Goal: Transaction & Acquisition: Purchase product/service

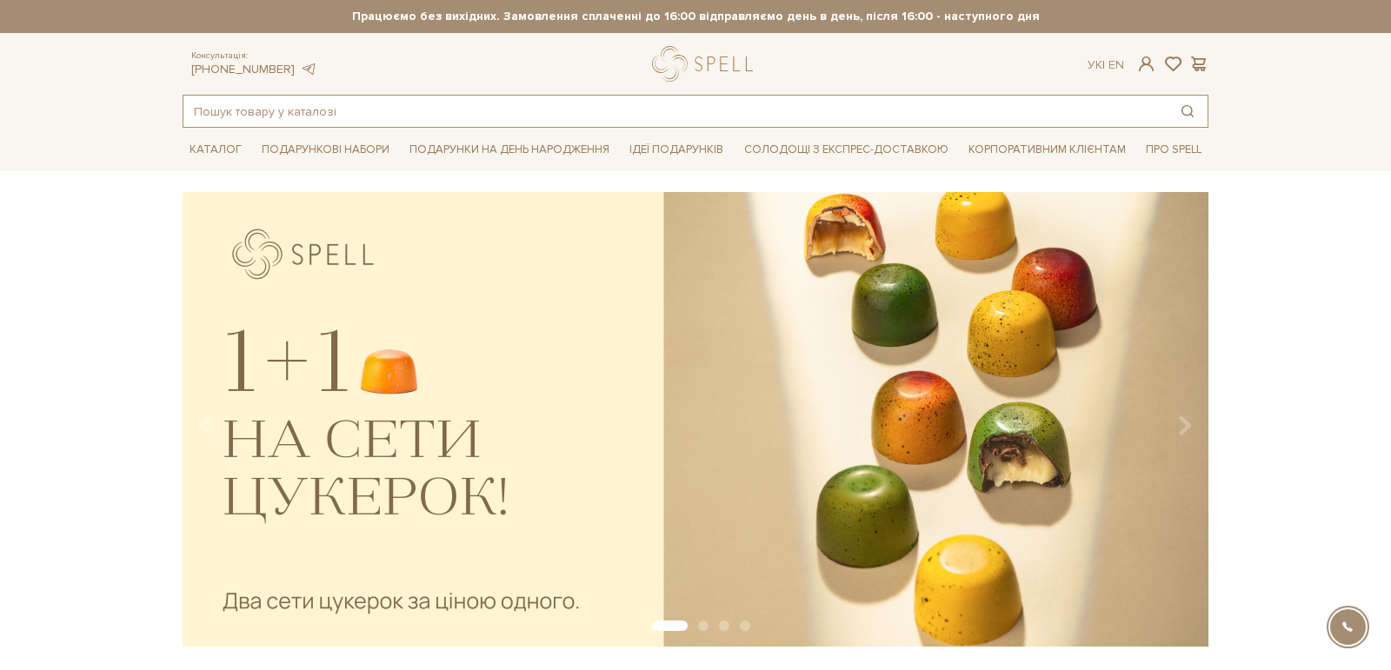
click at [603, 107] on input "text" at bounding box center [675, 111] width 984 height 31
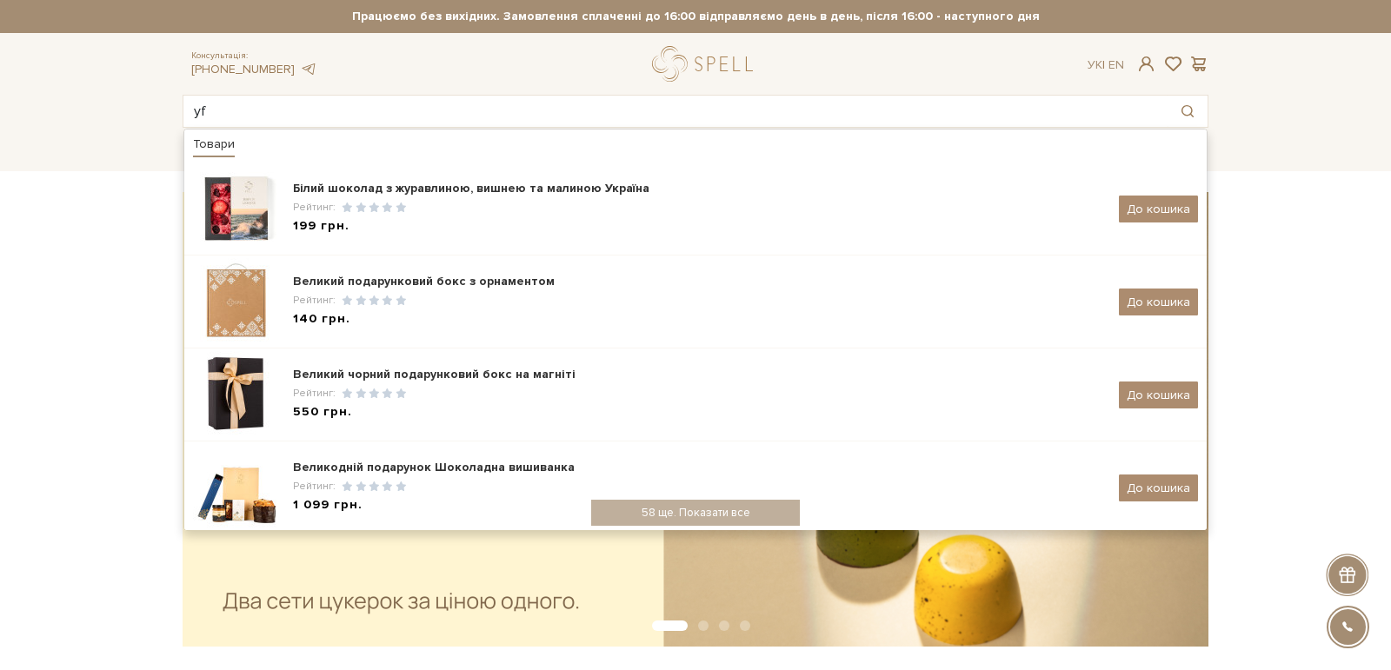
click at [97, 330] on div "slide 2 of 4" at bounding box center [695, 413] width 1391 height 443
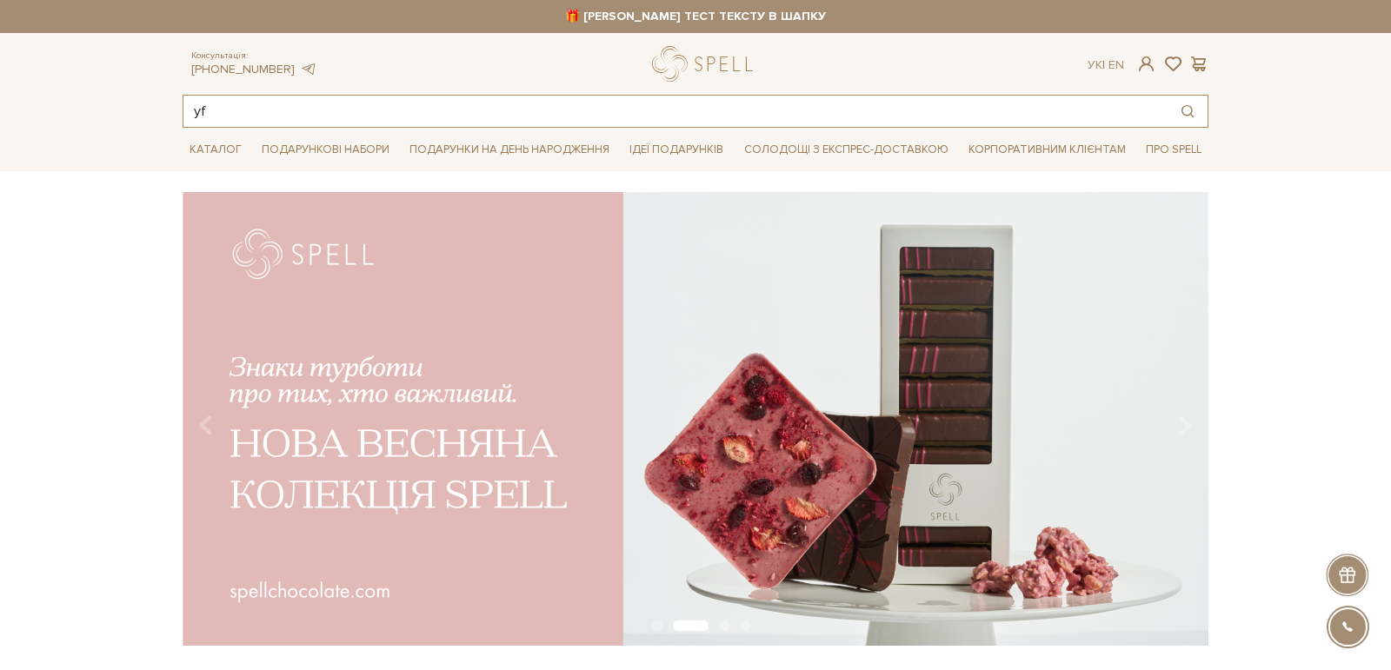
click at [243, 111] on input "yf" at bounding box center [675, 111] width 984 height 31
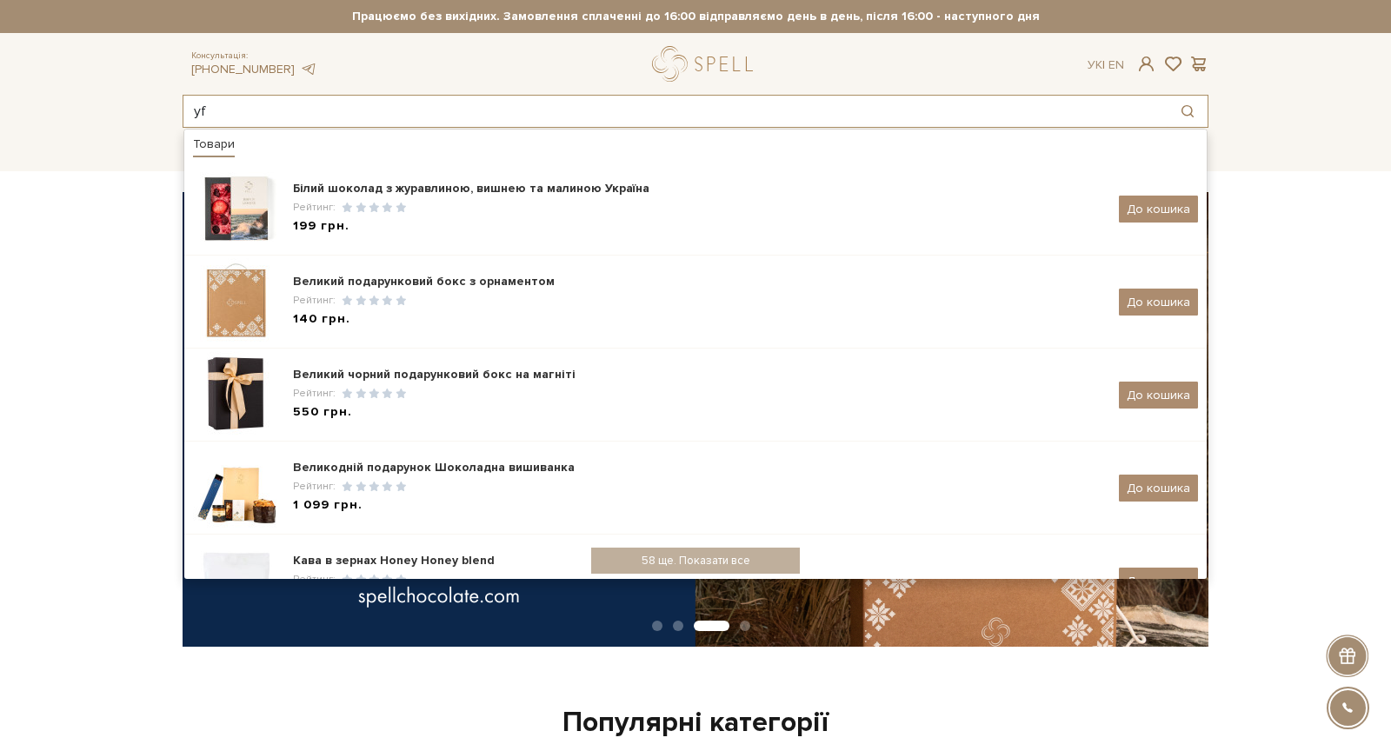
click at [248, 116] on input "yf" at bounding box center [675, 111] width 984 height 31
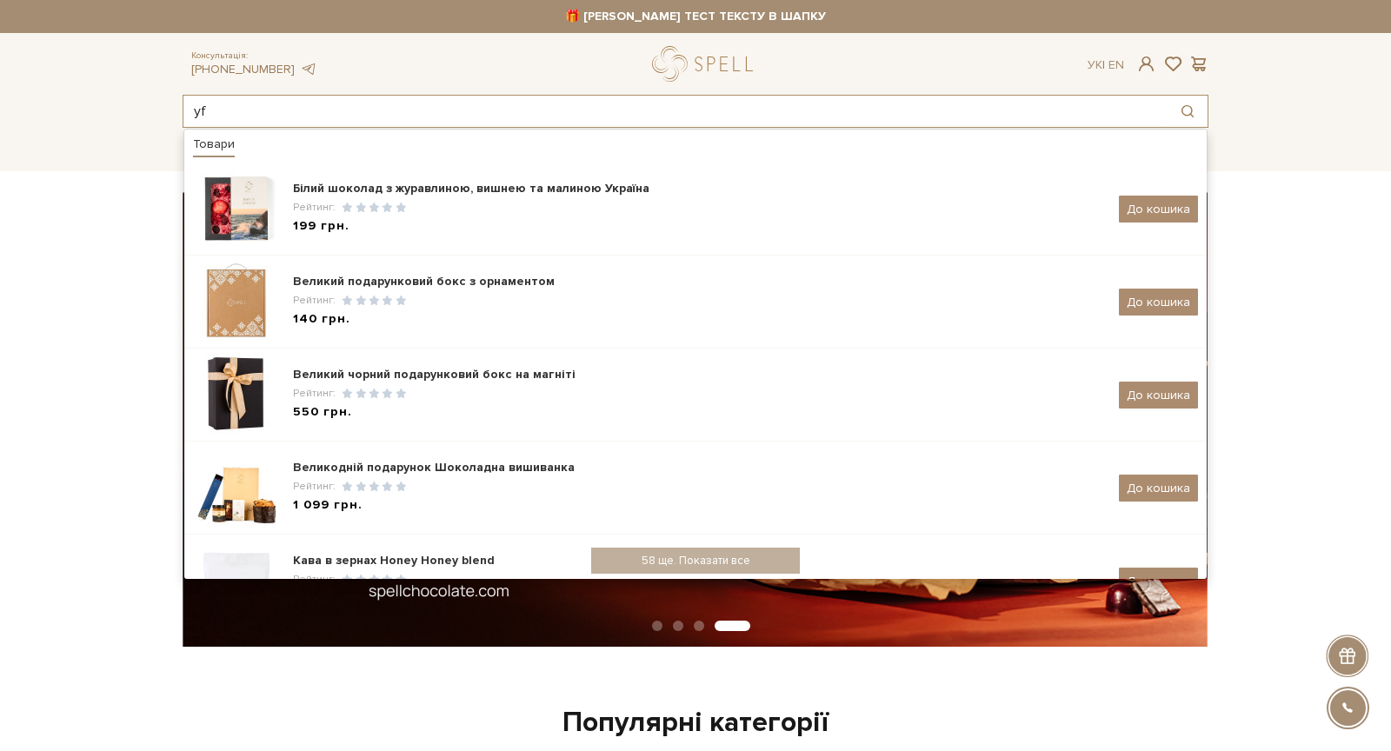
type input "y"
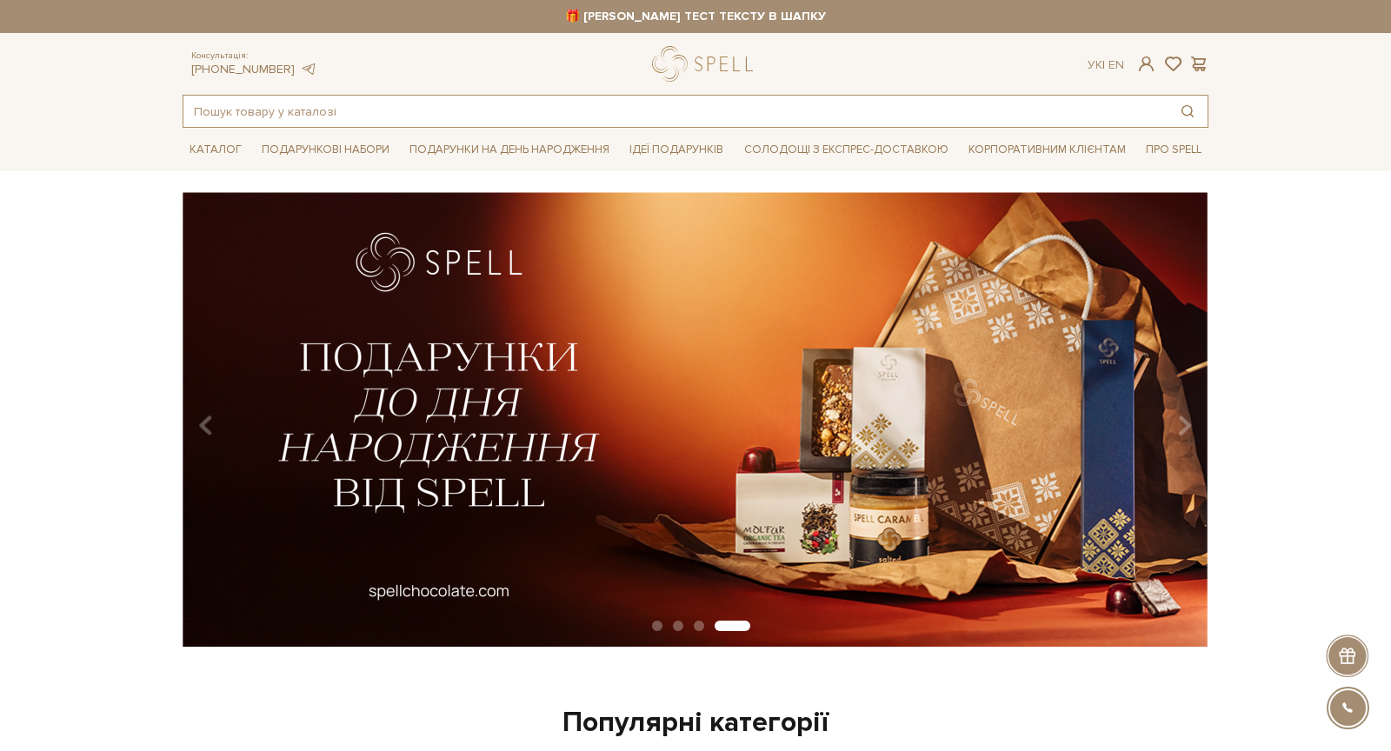
click at [337, 107] on input "text" at bounding box center [675, 111] width 984 height 31
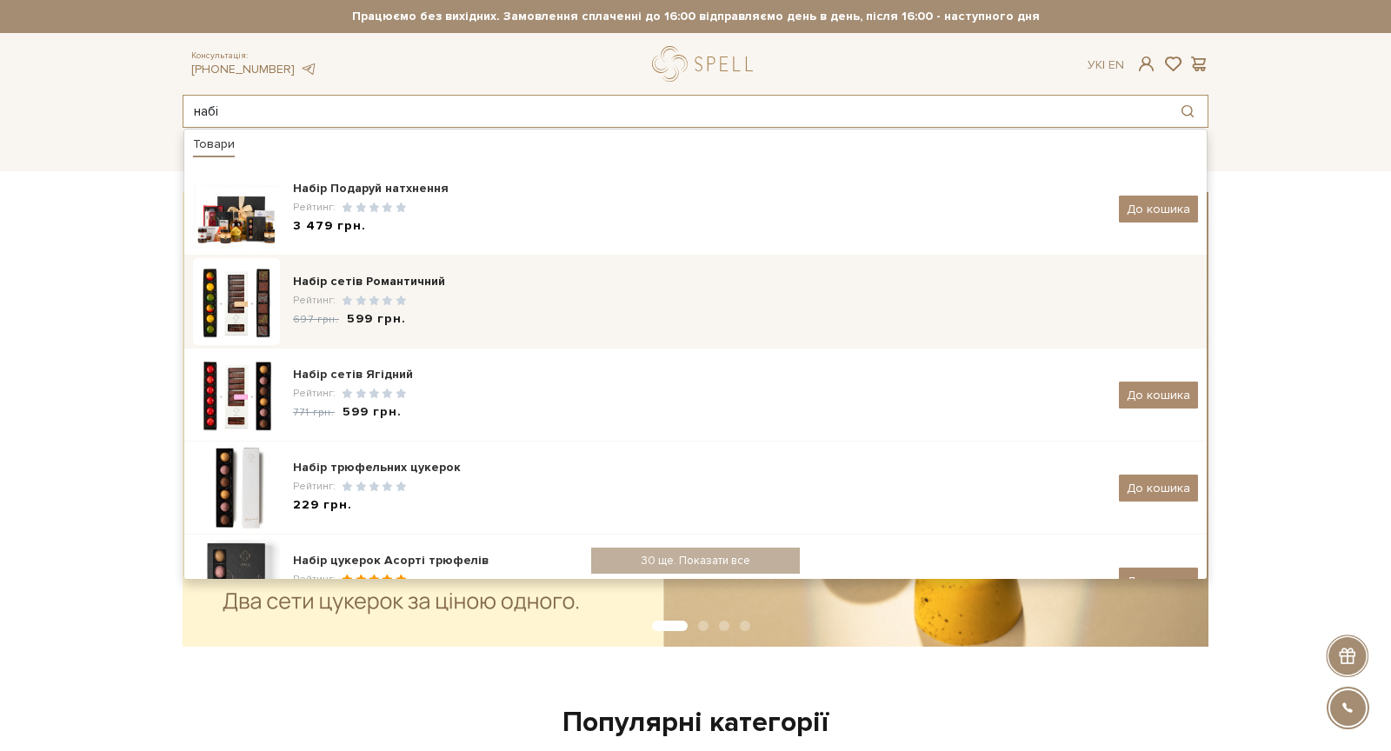
type input "набі"
click at [439, 293] on div "Рейтинг:" at bounding box center [745, 300] width 905 height 15
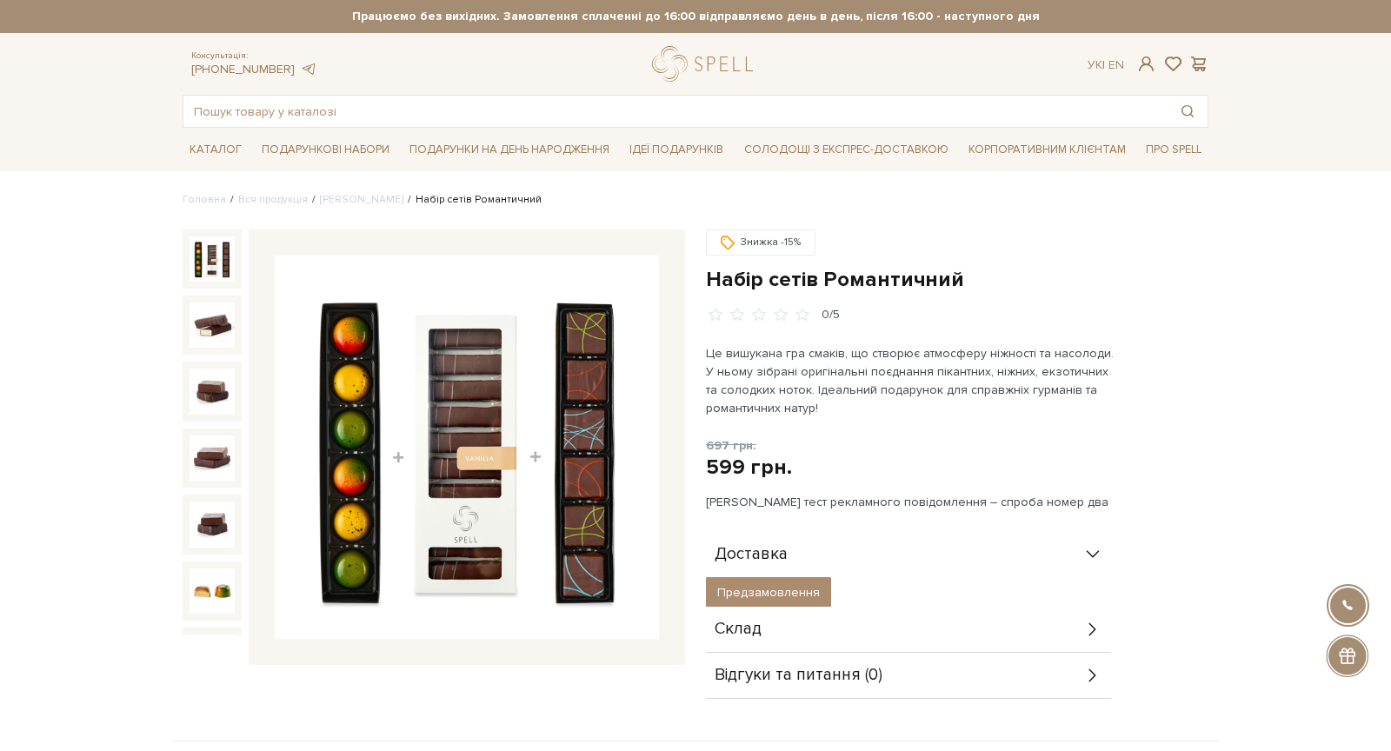
click at [934, 553] on div "Доставка" at bounding box center [908, 554] width 405 height 45
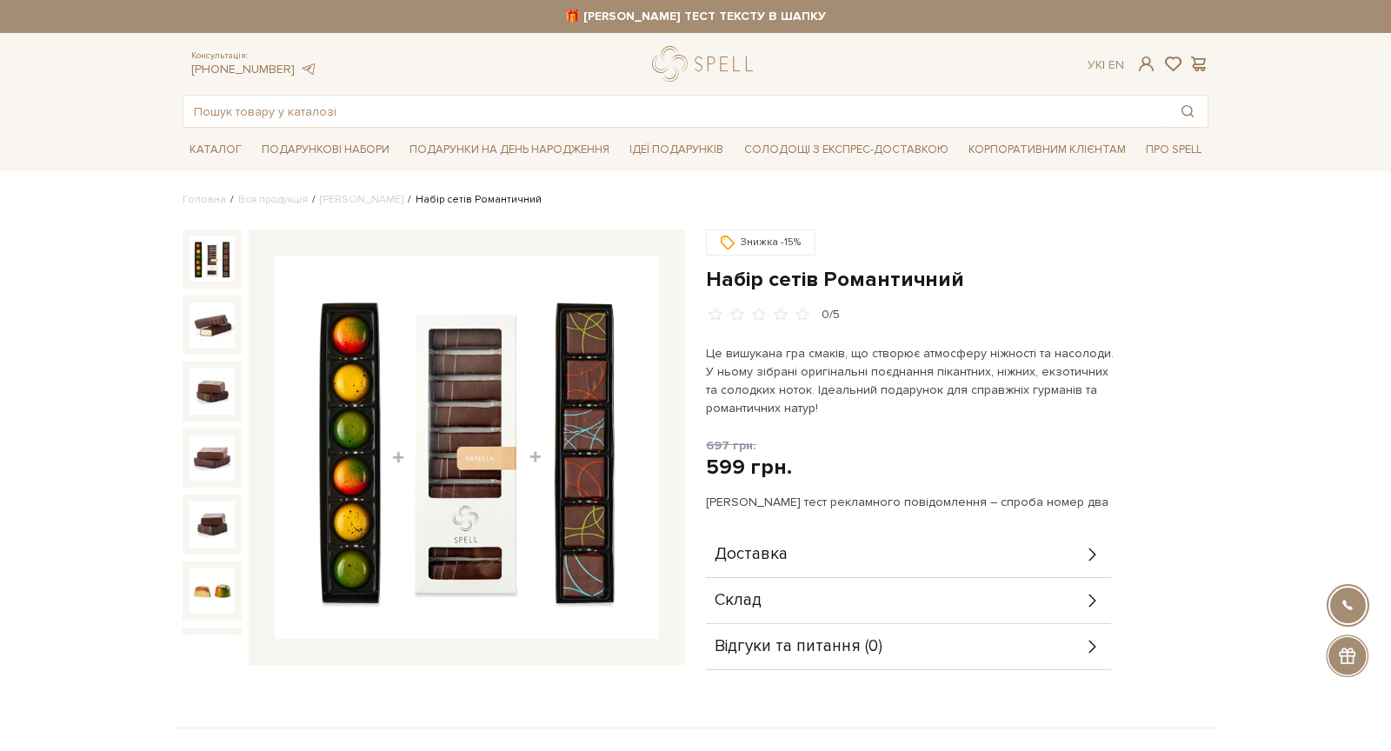
click at [934, 553] on div "Доставка" at bounding box center [908, 554] width 405 height 45
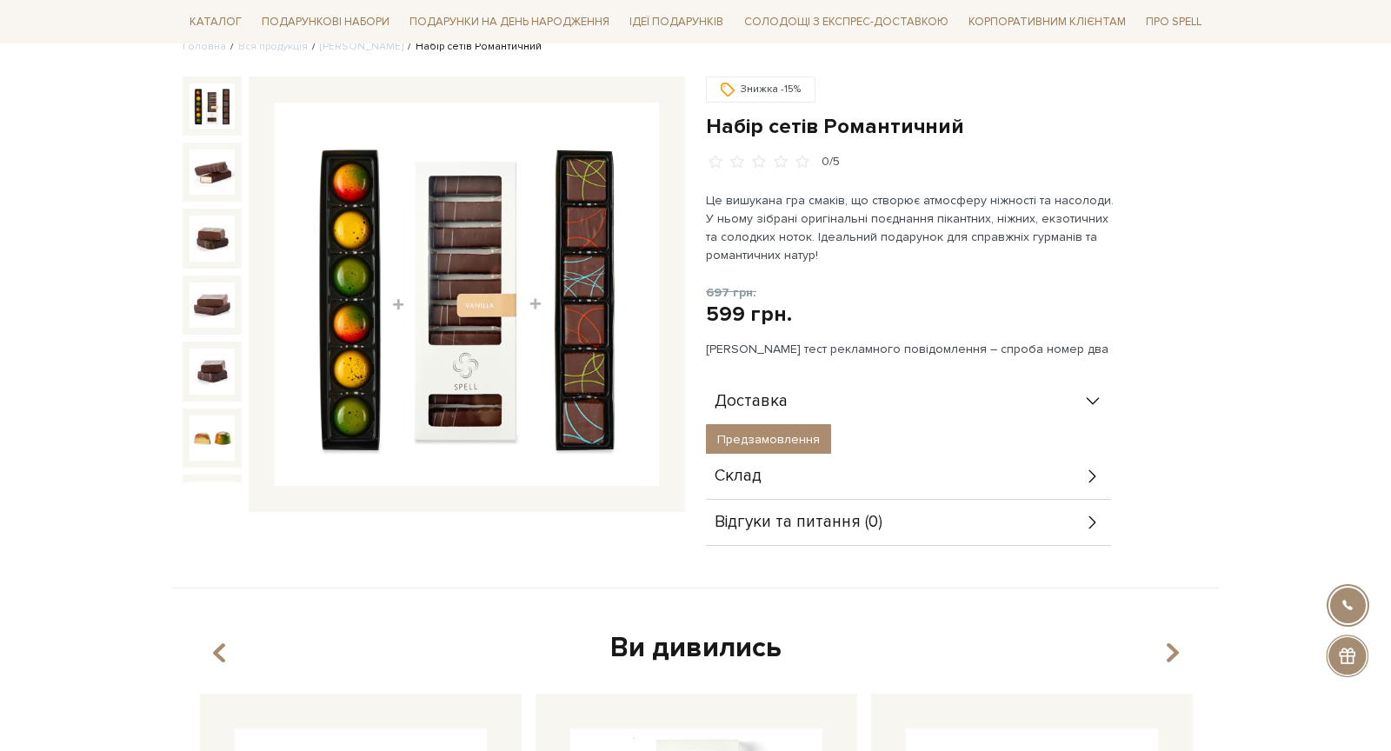
scroll to position [155, 0]
